Goal: Task Accomplishment & Management: Manage account settings

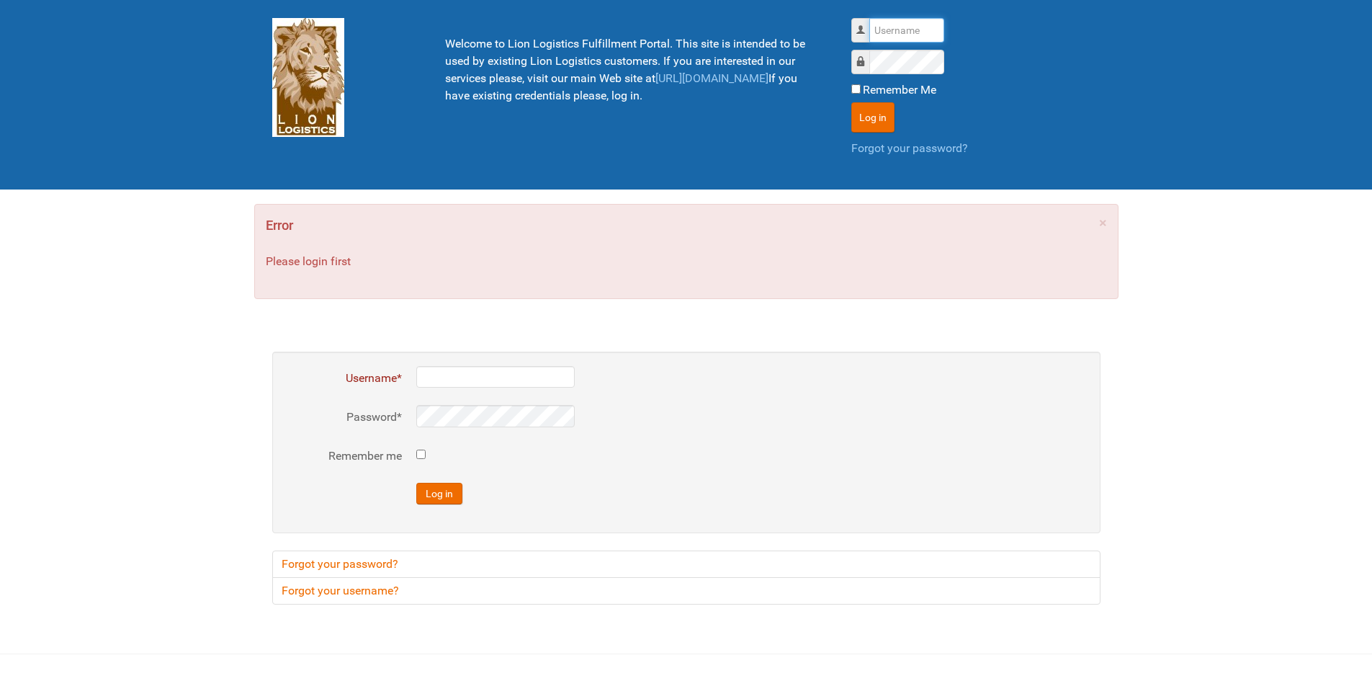
click at [887, 39] on input "Username" at bounding box center [906, 30] width 75 height 24
type input "lion"
click at [851, 102] on button "Log in" at bounding box center [872, 117] width 43 height 30
type input "lion"
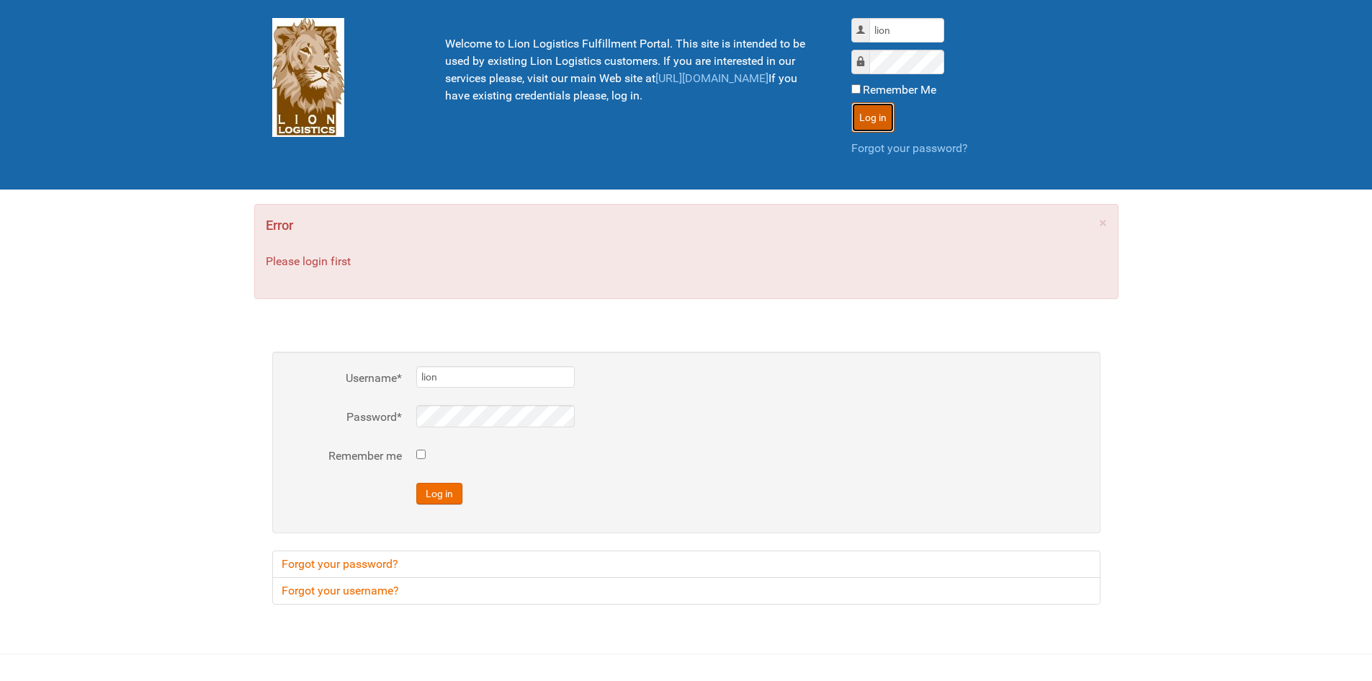
click at [891, 118] on button "Log in" at bounding box center [872, 117] width 43 height 30
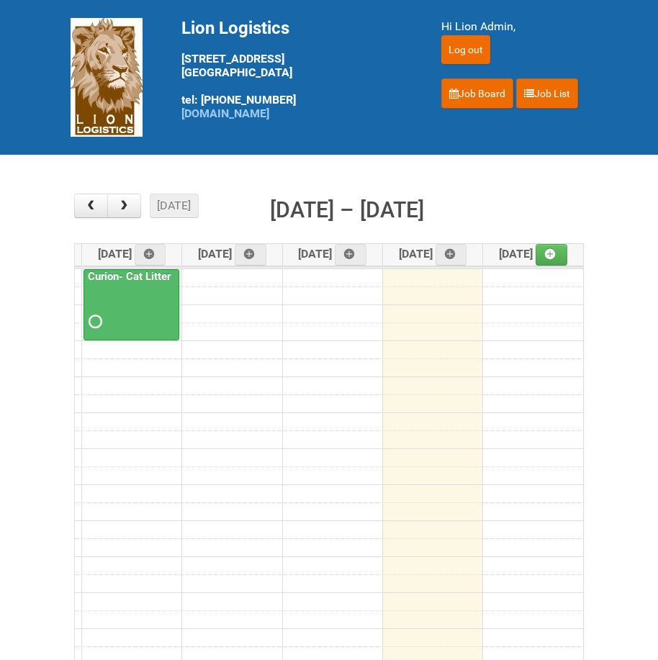
click at [339, 2] on div "Lion Logistics [STREET_ADDRESS] tel: [PHONE_NUMBER] [DOMAIN_NAME]" at bounding box center [293, 77] width 260 height 155
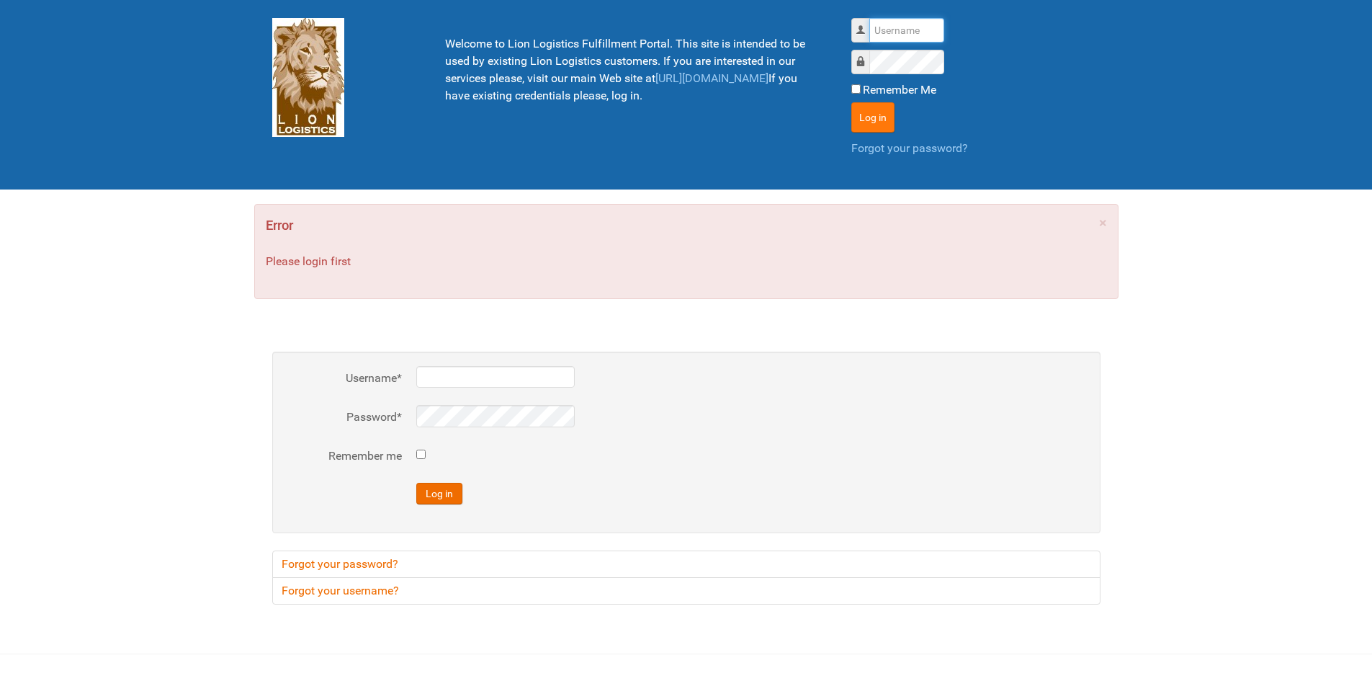
type input "lion"
click at [658, 120] on button "Log in" at bounding box center [872, 117] width 43 height 30
